Goal: Obtain resource: Download file/media

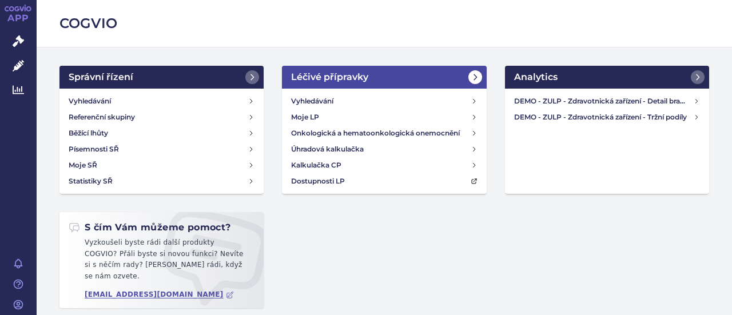
click at [327, 76] on h2 "Léčivé přípravky" at bounding box center [329, 77] width 77 height 14
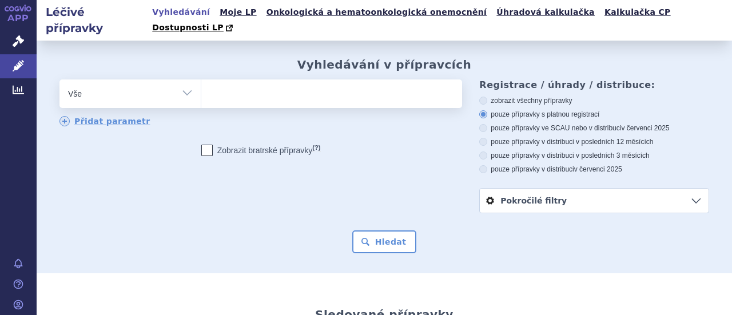
click at [327, 80] on ul at bounding box center [330, 92] width 258 height 24
click at [201, 79] on select at bounding box center [201, 93] width 1 height 29
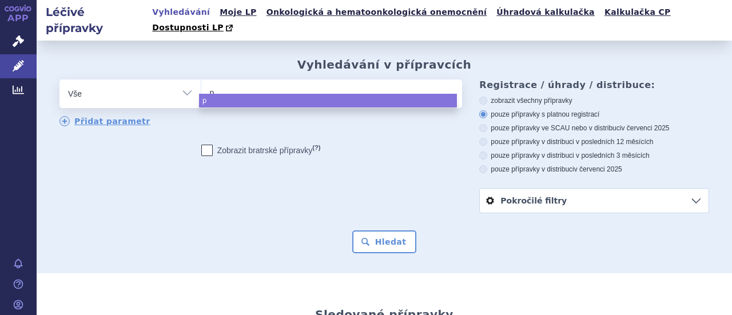
type input "pa"
type input "pad"
type input "padc"
type input "padce"
type input "[MEDICAL_DATA]"
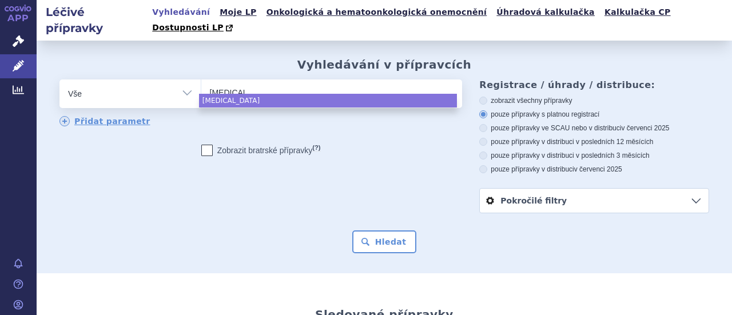
select select "[MEDICAL_DATA]"
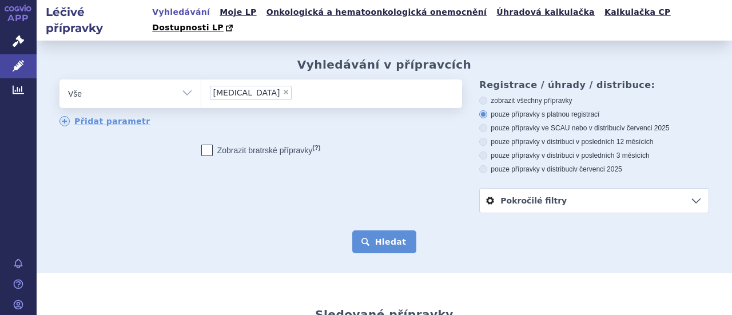
click at [390, 231] on button "Hledat" at bounding box center [384, 242] width 65 height 23
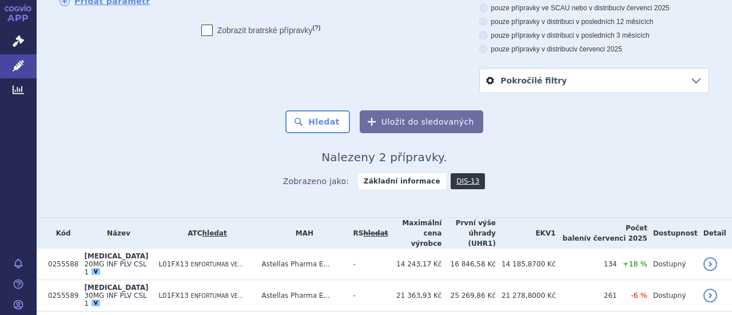
scroll to position [121, 0]
click at [454, 173] on link "DIS-13" at bounding box center [468, 181] width 34 height 16
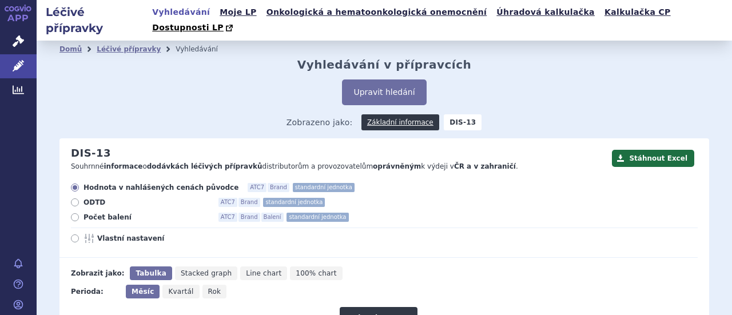
click at [76, 213] on icon at bounding box center [75, 217] width 8 height 8
click at [76, 215] on input "Počet balení ATC7 Brand Balení standardní jednotka" at bounding box center [75, 218] width 7 height 7
radio input "true"
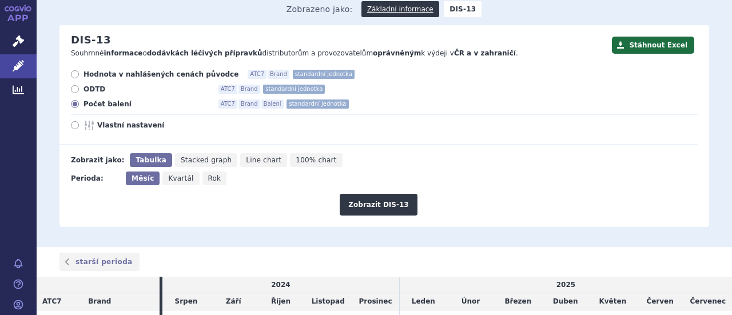
scroll to position [114, 0]
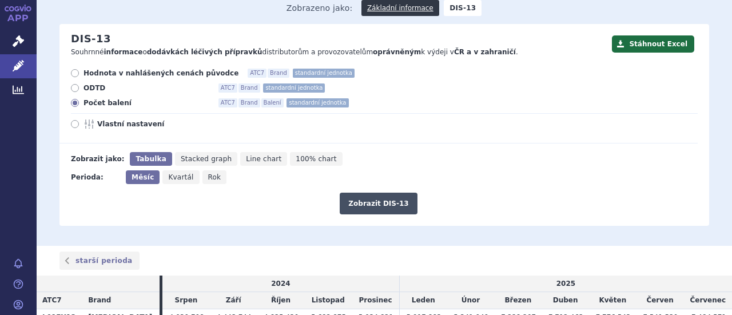
click at [368, 193] on button "Zobrazit DIS-13" at bounding box center [378, 204] width 77 height 22
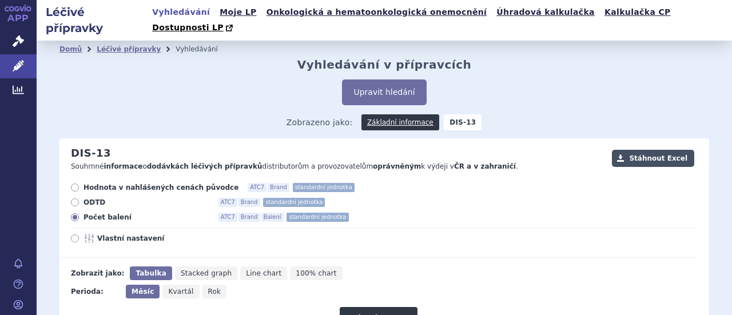
click at [651, 150] on button "Stáhnout Excel" at bounding box center [653, 158] width 82 height 17
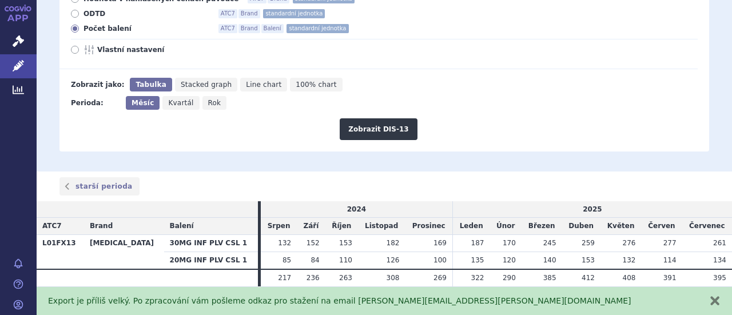
scroll to position [191, 0]
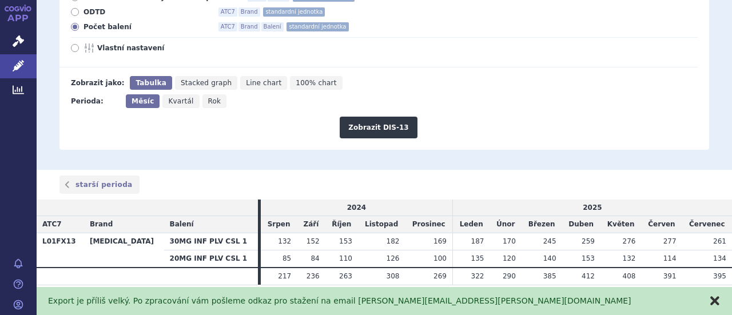
click at [717, 299] on button "zavřít" at bounding box center [714, 300] width 11 height 11
